Goal: Information Seeking & Learning: Learn about a topic

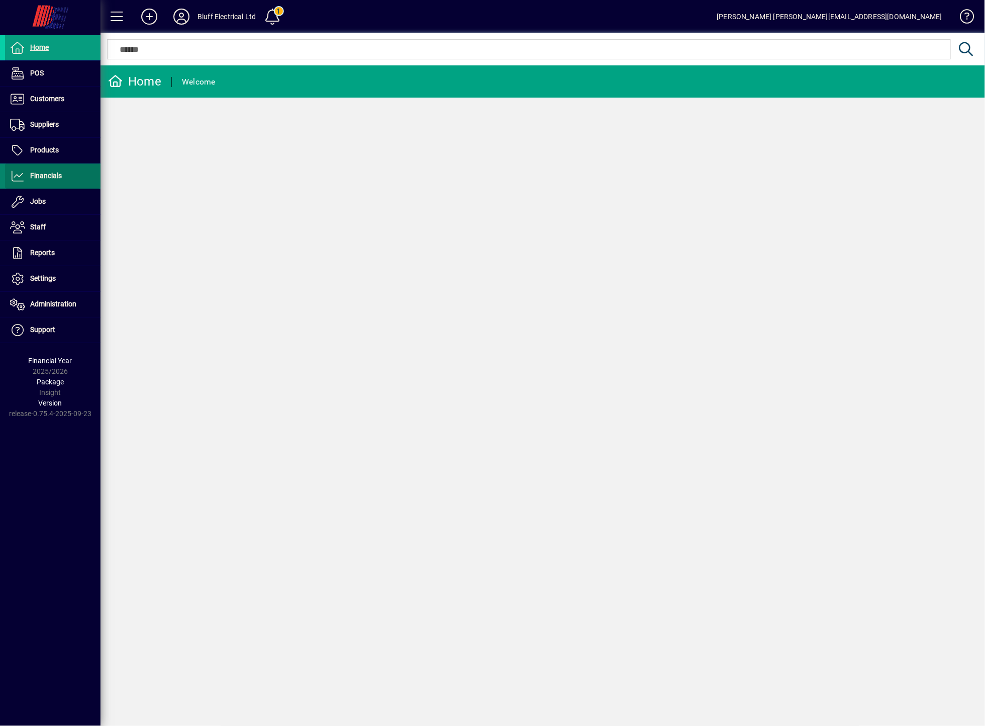
click at [45, 176] on span "Financials" at bounding box center [46, 175] width 32 height 8
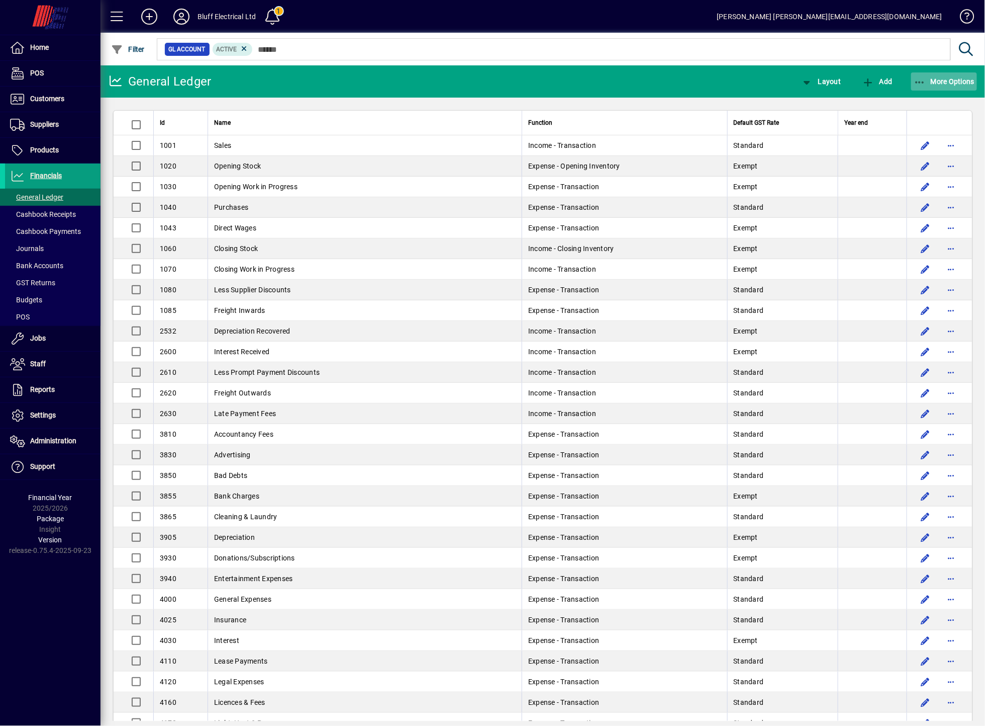
click at [964, 74] on span "button" at bounding box center [945, 81] width 66 height 24
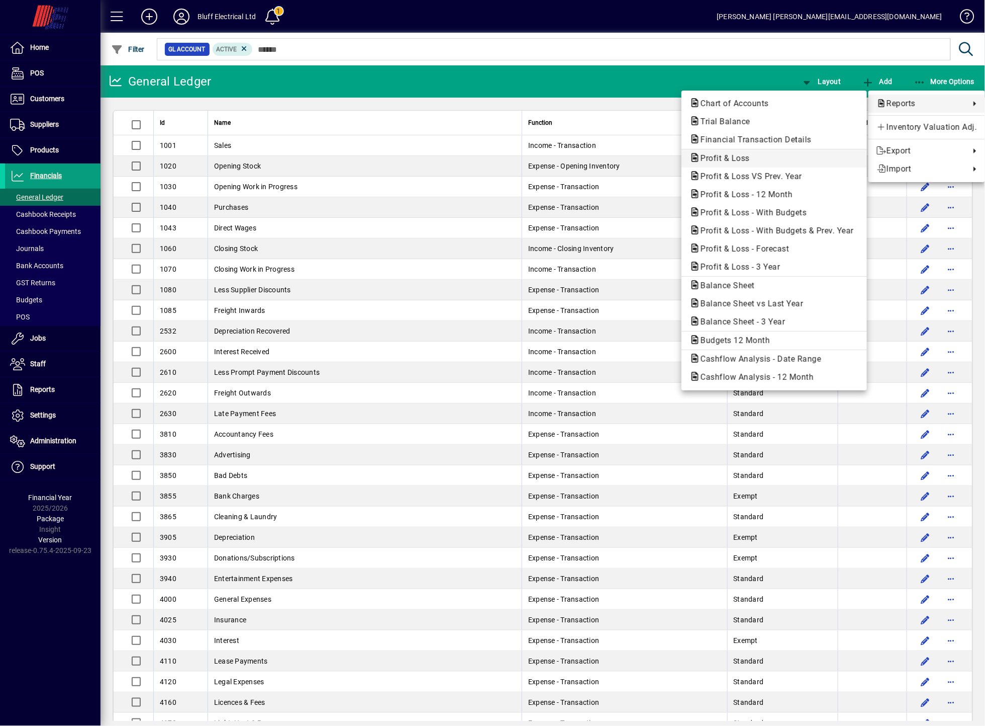
click at [776, 162] on span "Profit & Loss" at bounding box center [774, 158] width 169 height 12
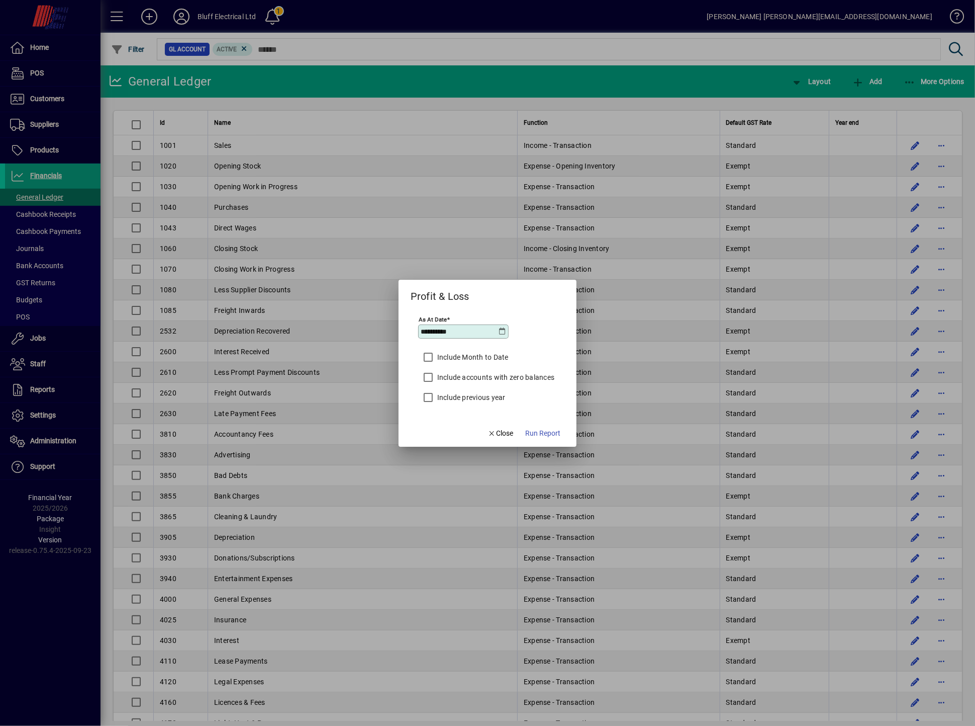
click at [499, 333] on icon at bounding box center [503, 331] width 8 height 8
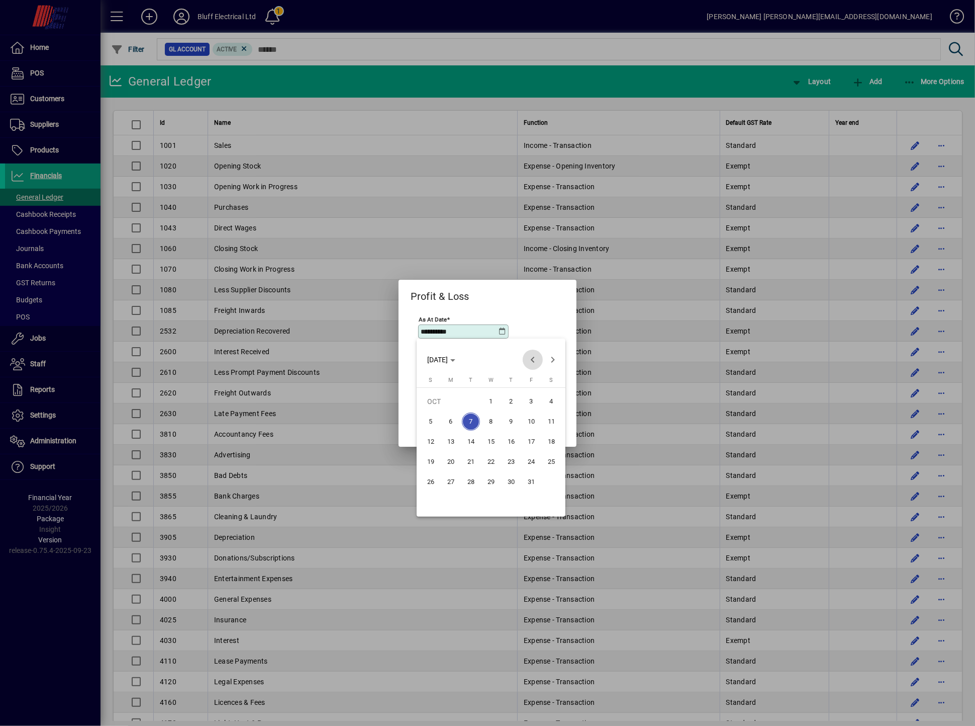
click at [535, 353] on span "Previous month" at bounding box center [533, 359] width 20 height 20
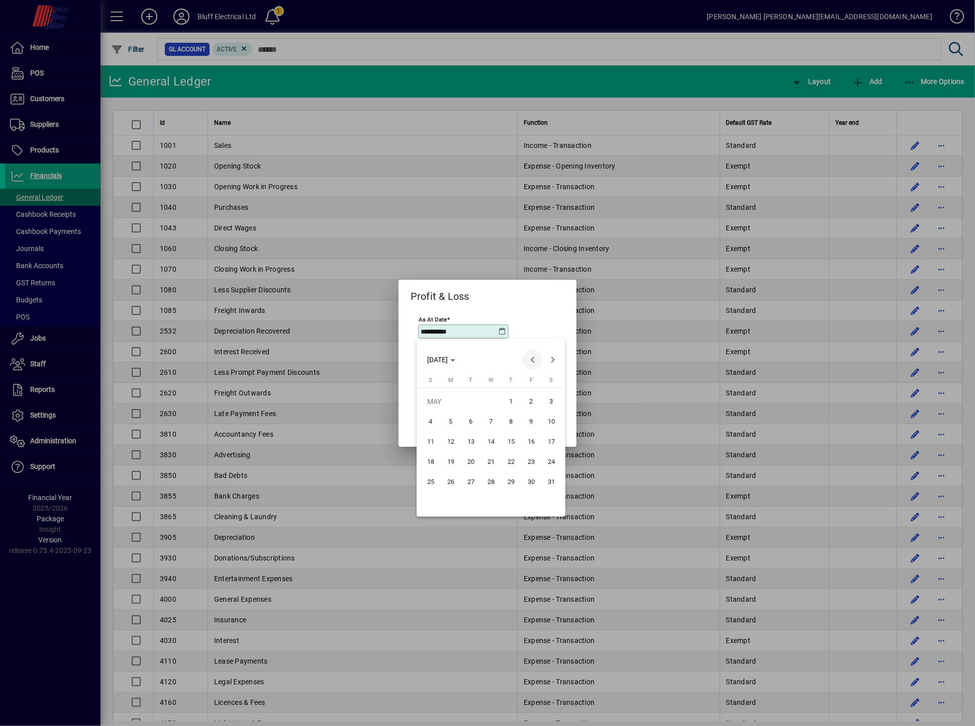
click at [535, 353] on span "Previous month" at bounding box center [533, 359] width 20 height 20
click at [492, 499] on span "30" at bounding box center [491, 502] width 18 height 18
type input "**********"
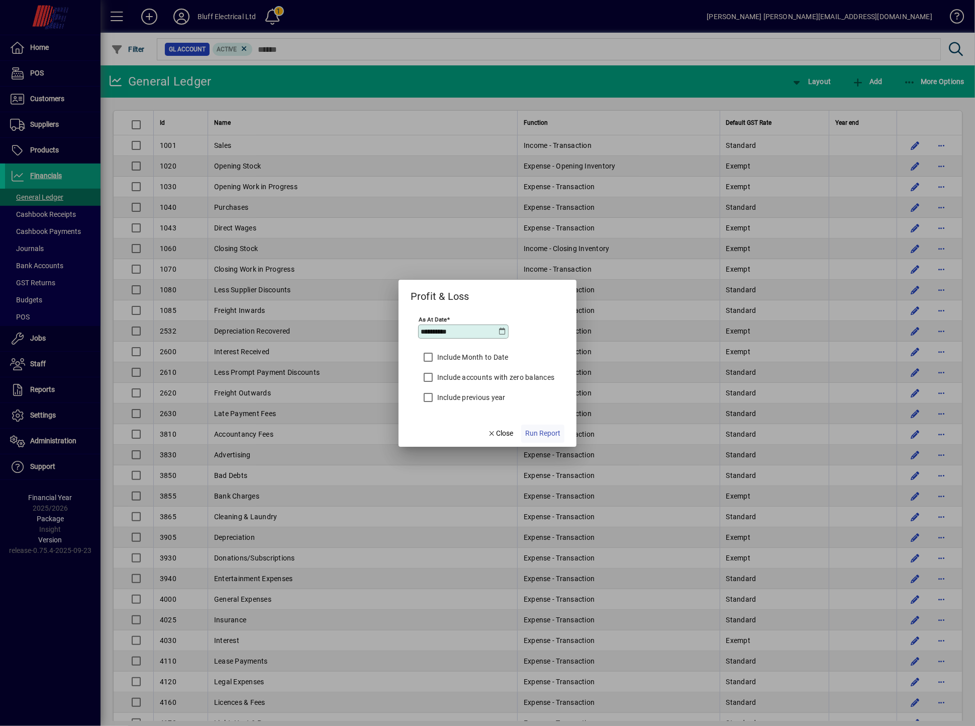
click at [548, 434] on span "Run Report" at bounding box center [542, 433] width 35 height 11
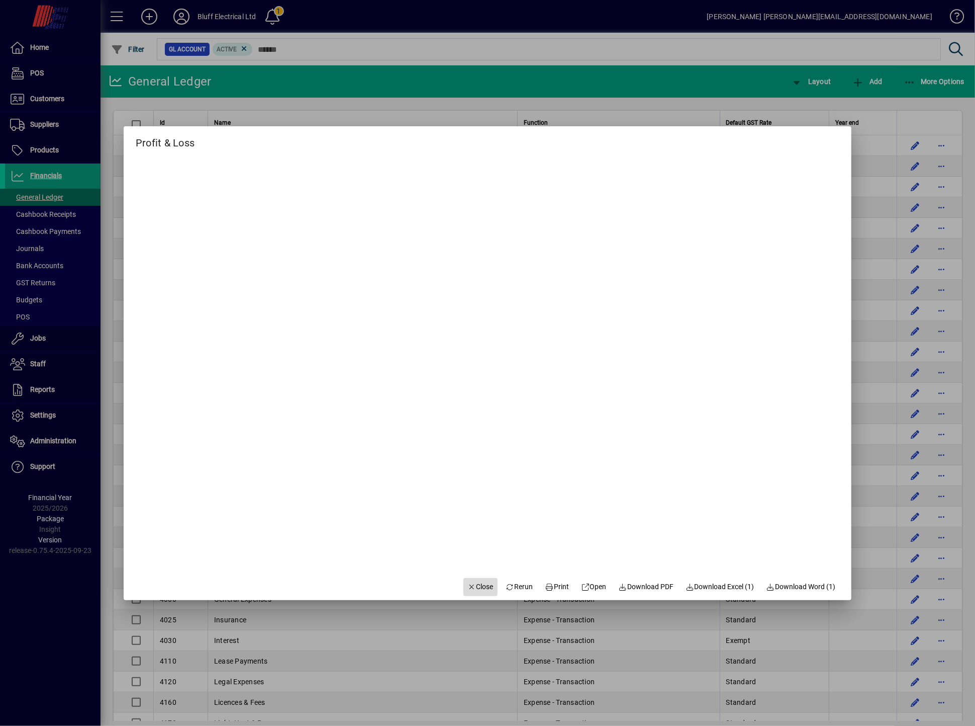
click at [468, 582] on span "Close" at bounding box center [481, 586] width 26 height 11
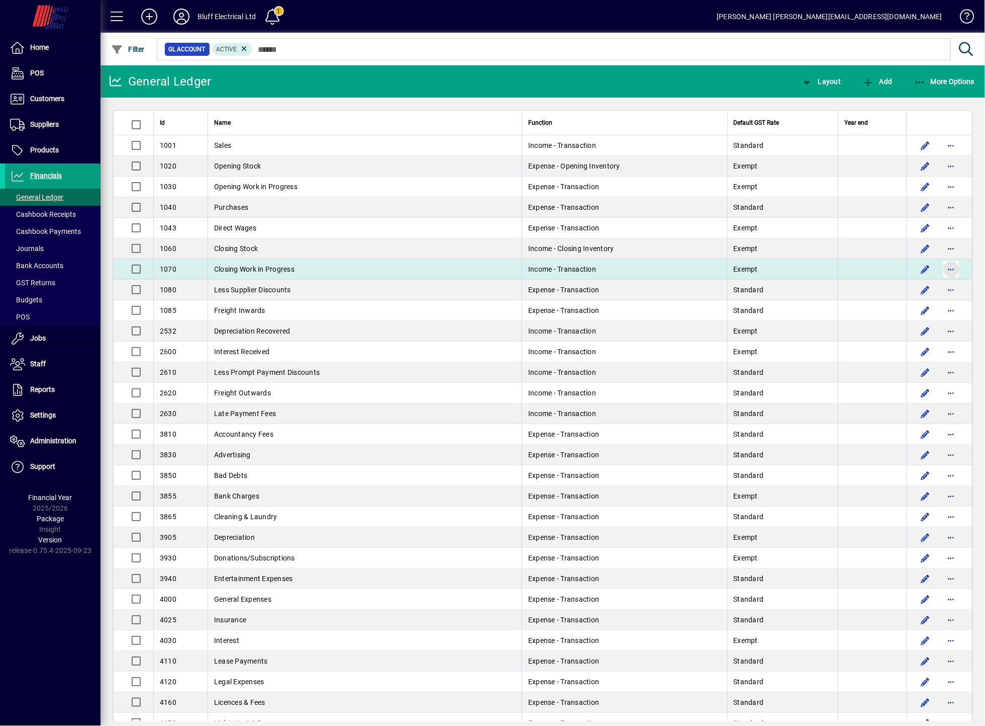
click at [945, 273] on span "button" at bounding box center [952, 269] width 24 height 24
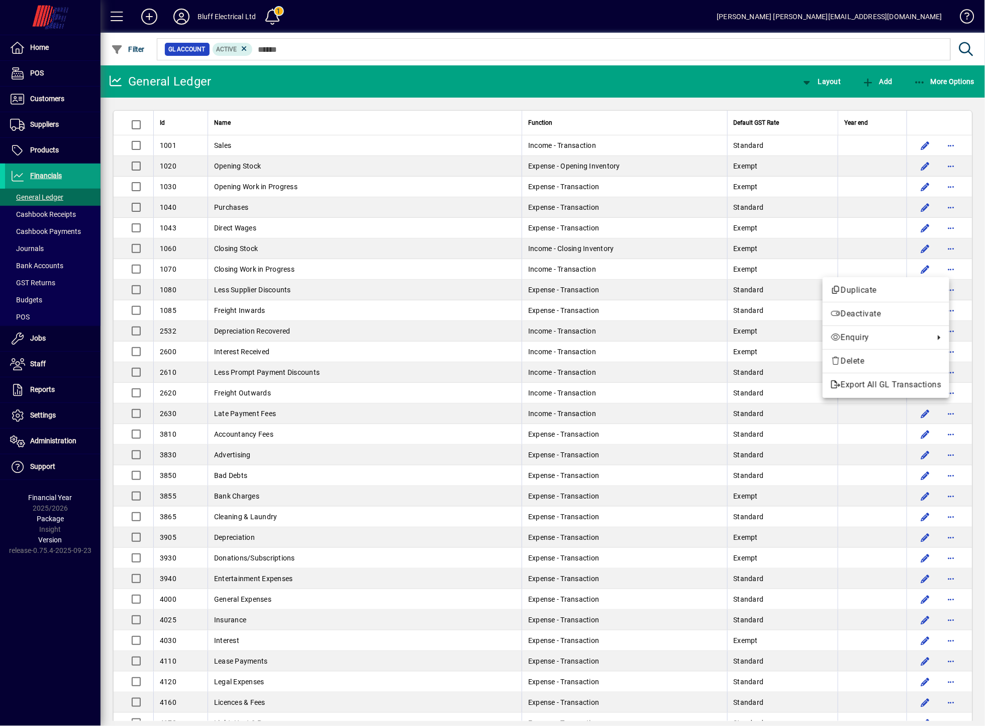
click at [947, 244] on div at bounding box center [492, 363] width 985 height 726
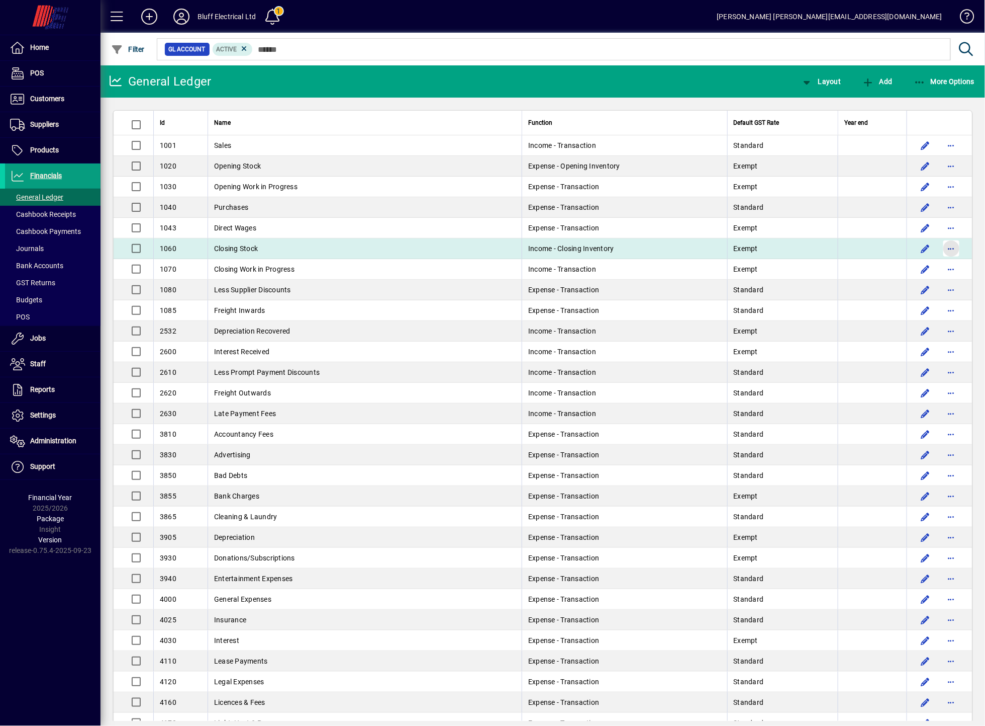
click at [945, 246] on span "button" at bounding box center [952, 248] width 24 height 24
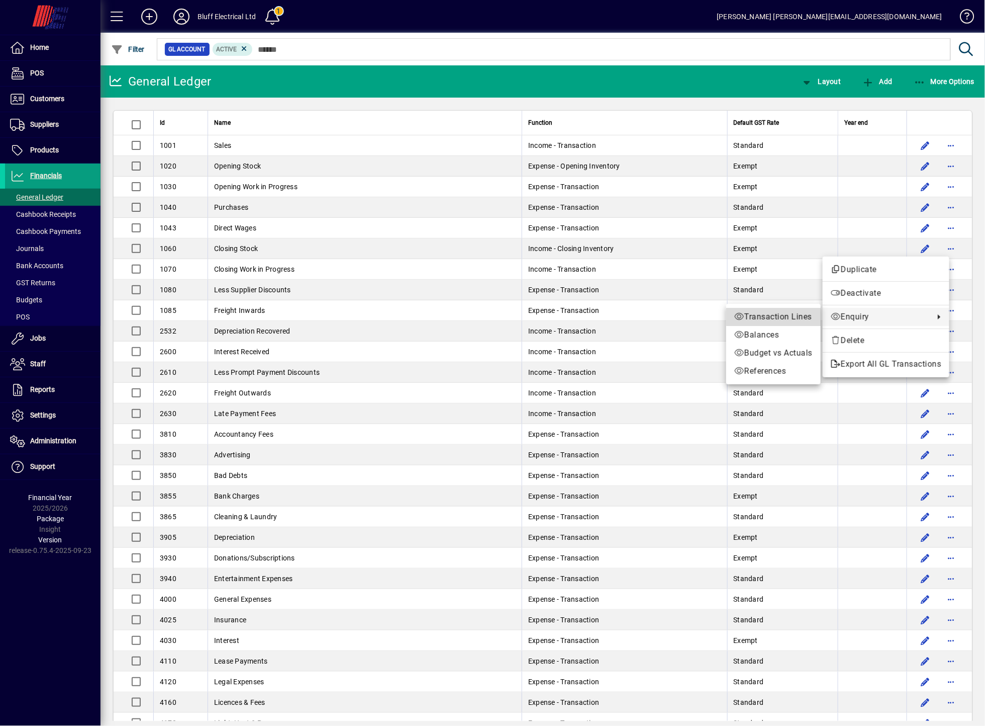
click at [798, 317] on span "Transaction Lines" at bounding box center [774, 317] width 78 height 12
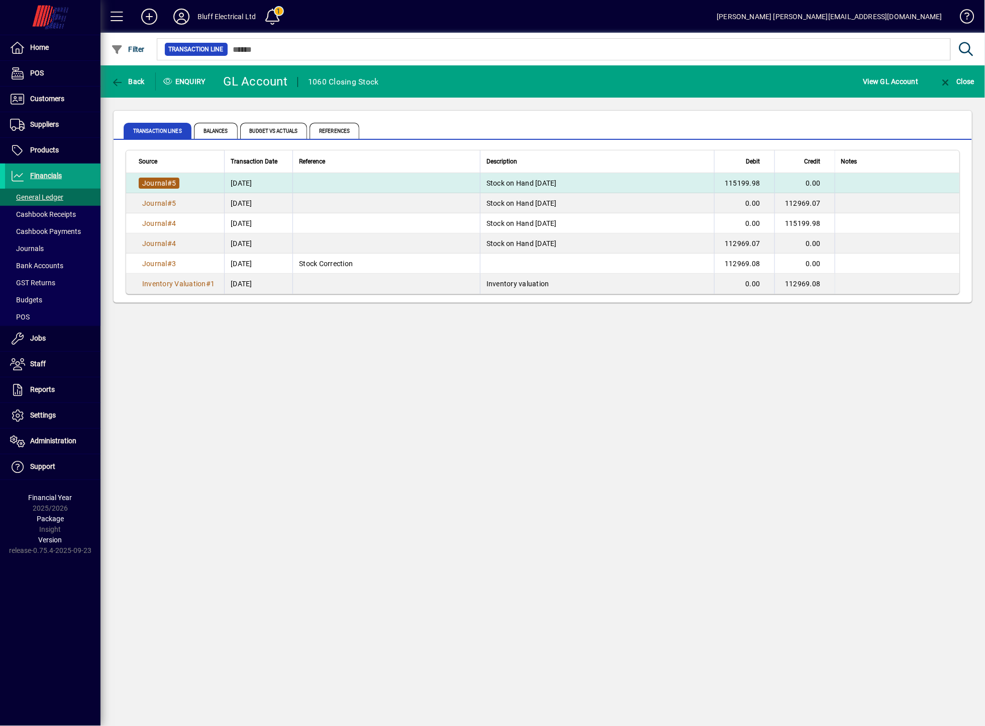
click at [159, 181] on span "Journal" at bounding box center [154, 183] width 25 height 8
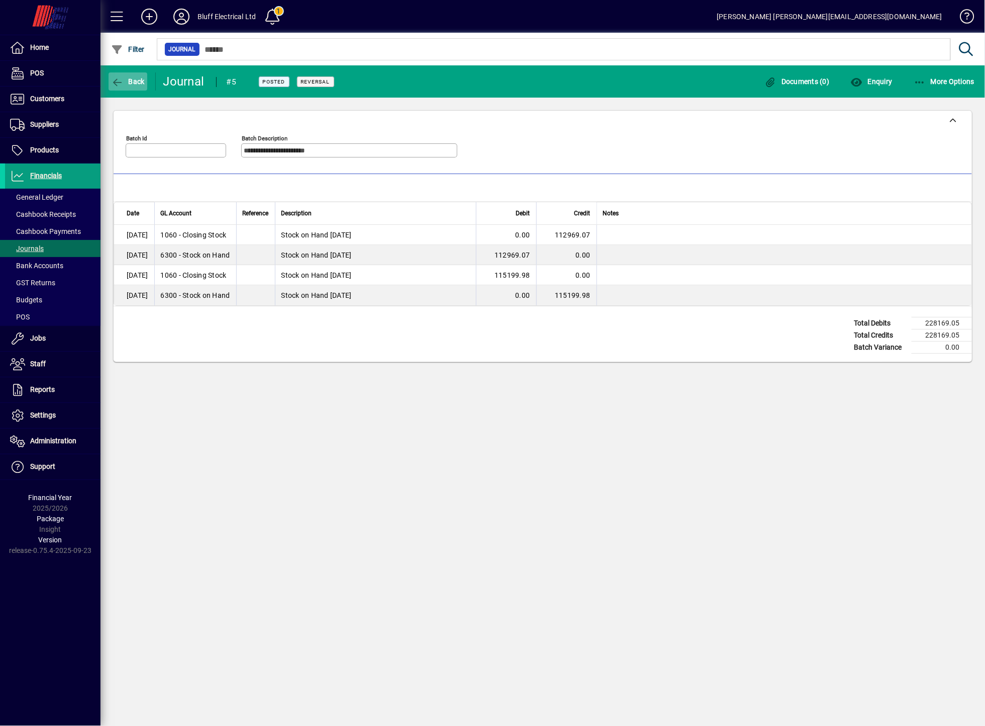
click at [115, 81] on icon "button" at bounding box center [117, 82] width 13 height 10
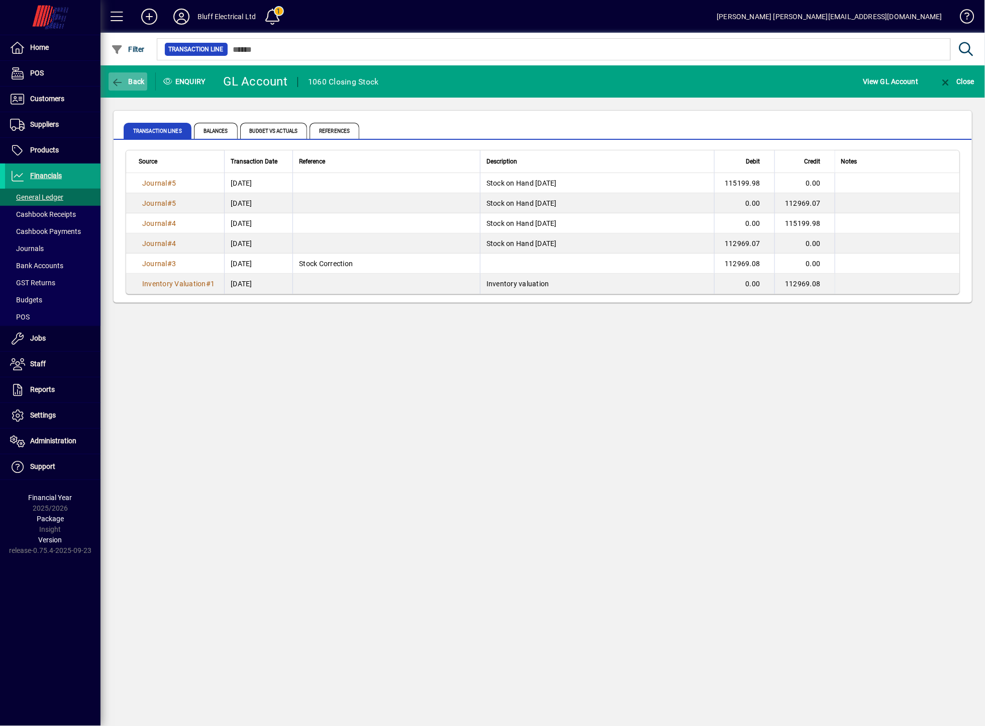
click at [137, 73] on span "button" at bounding box center [128, 81] width 39 height 24
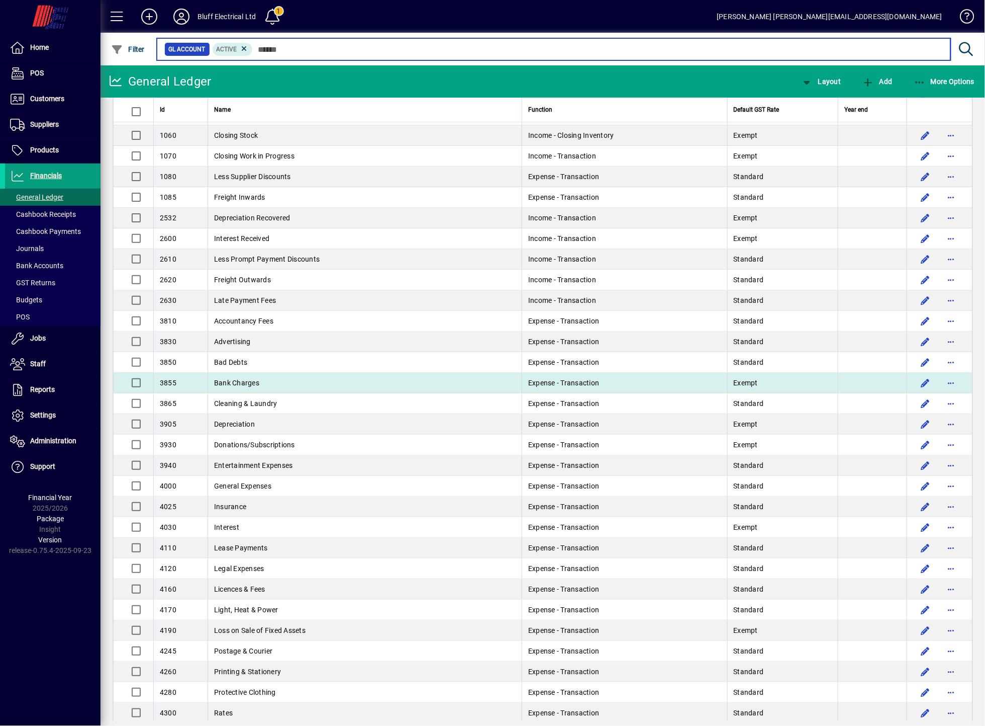
scroll to position [134, 0]
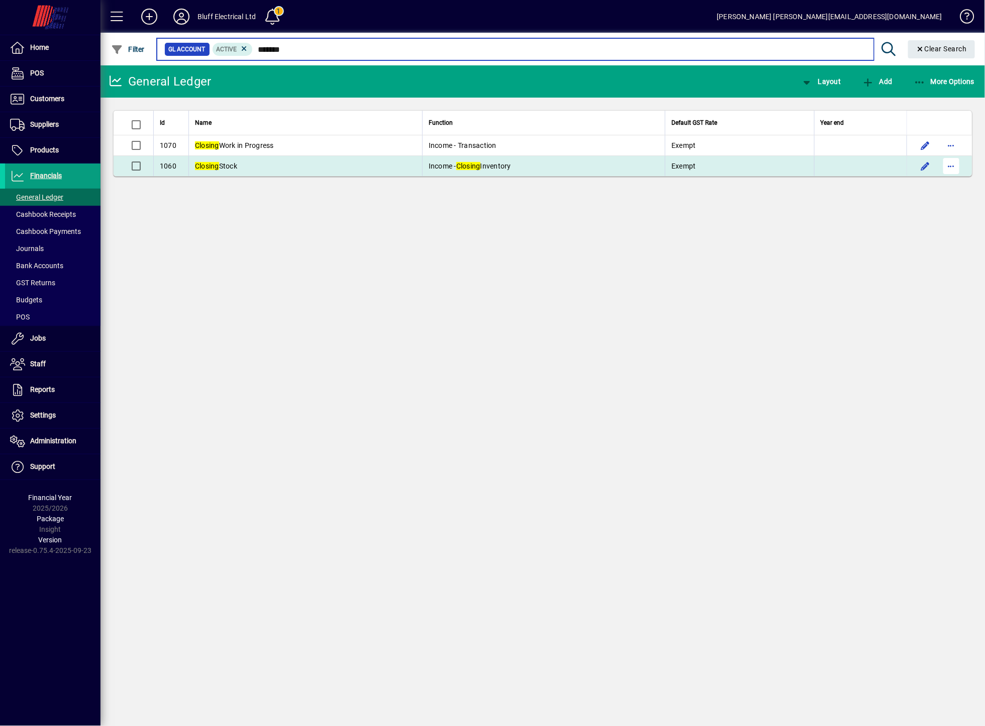
type input "*******"
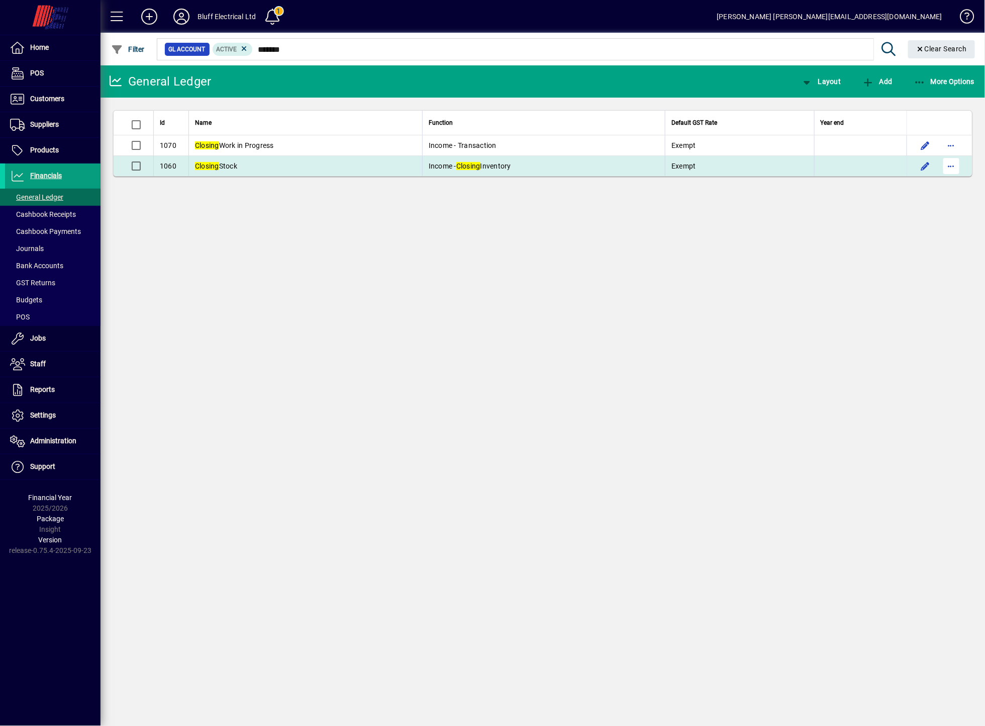
click at [950, 172] on span "button" at bounding box center [952, 166] width 24 height 24
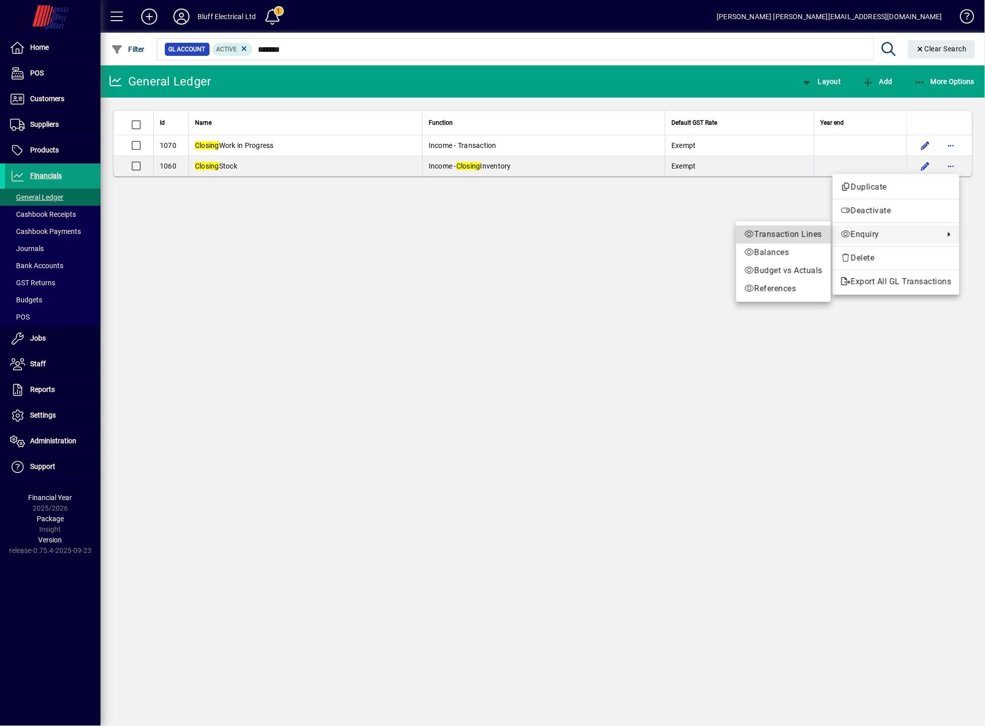
click at [797, 238] on span "Transaction Lines" at bounding box center [784, 234] width 78 height 12
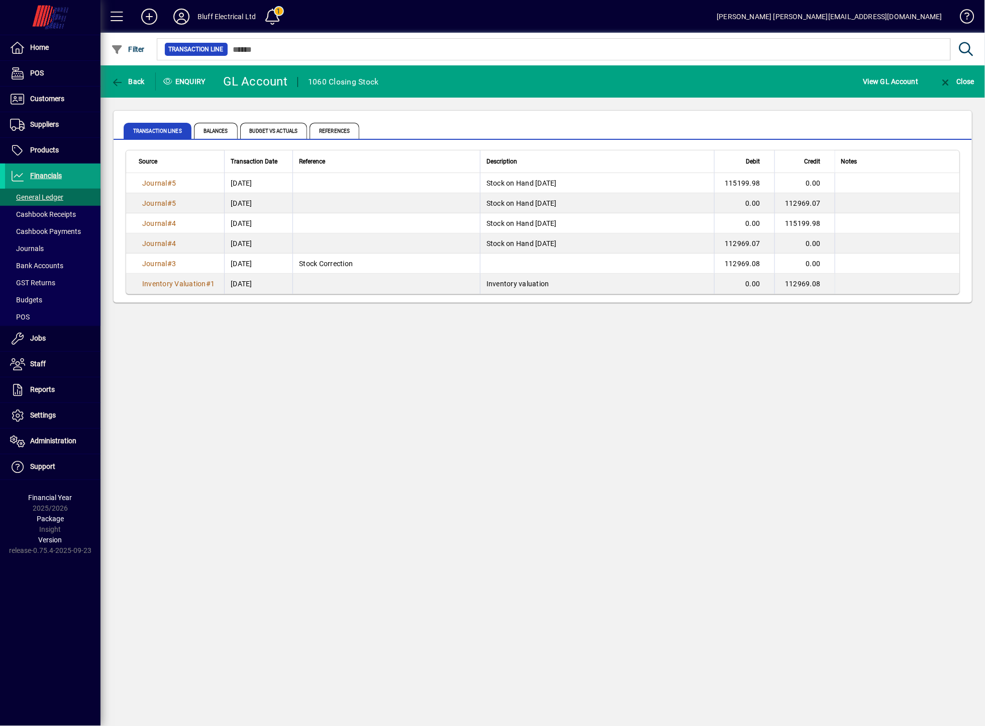
click at [960, 699] on div "Back Enquiry GL Account 1060 Closing Stock View GL Account Close Transaction li…" at bounding box center [543, 395] width 885 height 660
